Goal: Task Accomplishment & Management: Manage account settings

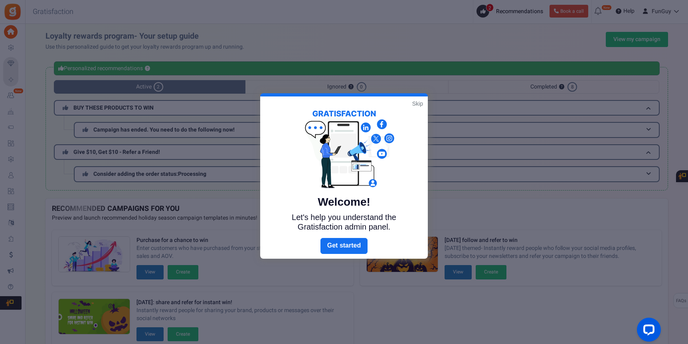
click at [419, 103] on link "Skip" at bounding box center [417, 104] width 11 height 8
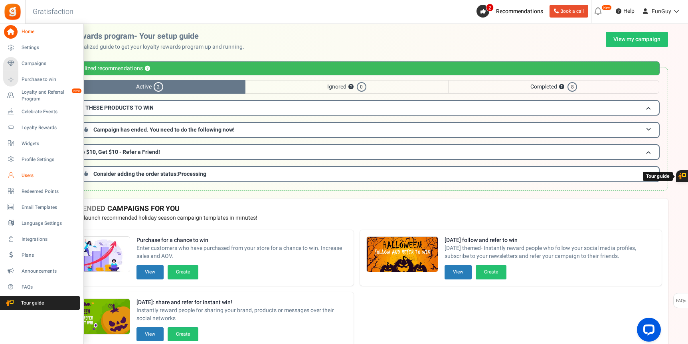
click at [25, 176] on span "Users" at bounding box center [50, 175] width 56 height 7
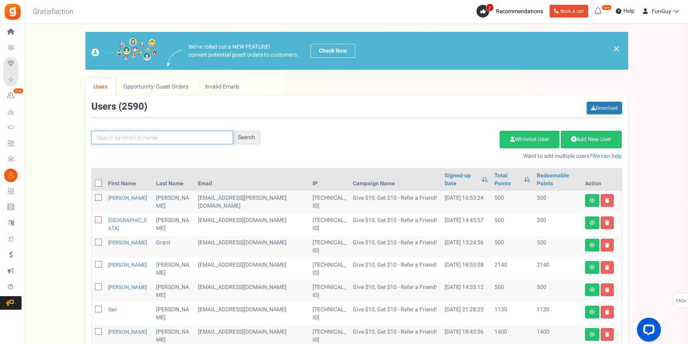
click at [170, 141] on input "text" at bounding box center [162, 138] width 142 height 14
paste input "[PERSON_NAME][EMAIL_ADDRESS][DOMAIN_NAME]"
type input "[PERSON_NAME][EMAIL_ADDRESS][DOMAIN_NAME]"
click at [256, 136] on div "Search" at bounding box center [246, 138] width 27 height 14
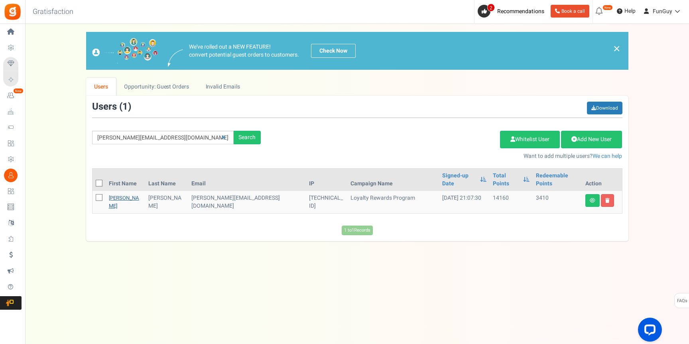
click at [120, 194] on link "[PERSON_NAME]" at bounding box center [124, 202] width 30 height 16
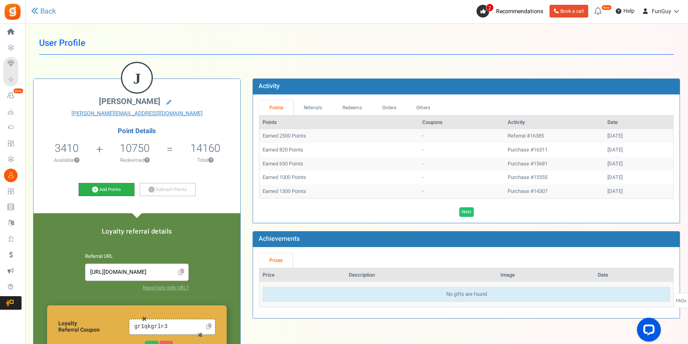
click at [116, 191] on link "Add Points" at bounding box center [107, 190] width 56 height 14
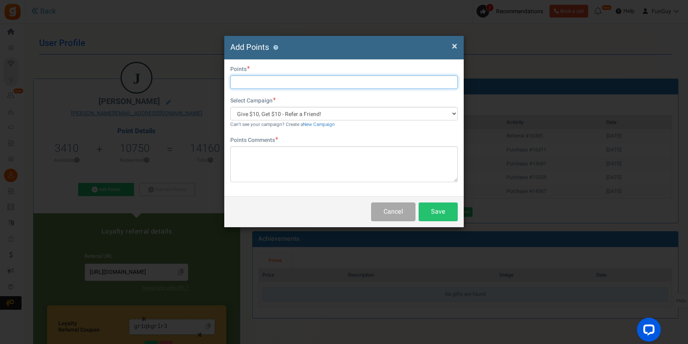
click at [294, 82] on input "text" at bounding box center [343, 82] width 227 height 14
type input "2500"
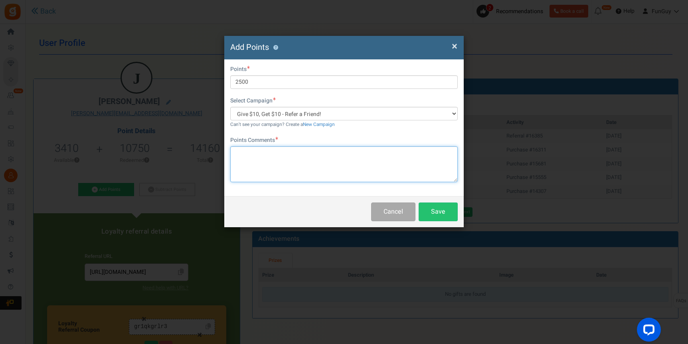
click at [298, 157] on textarea at bounding box center [343, 164] width 227 height 36
type textarea "Referral"
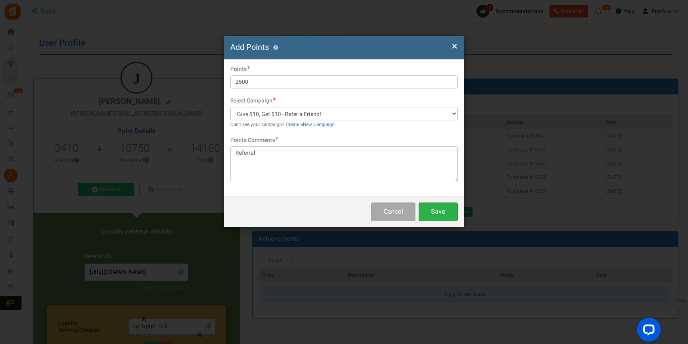
drag, startPoint x: 428, startPoint y: 187, endPoint x: 444, endPoint y: 213, distance: 29.7
click at [444, 213] on button "Save" at bounding box center [437, 212] width 39 height 19
